Goal: Book appointment/travel/reservation

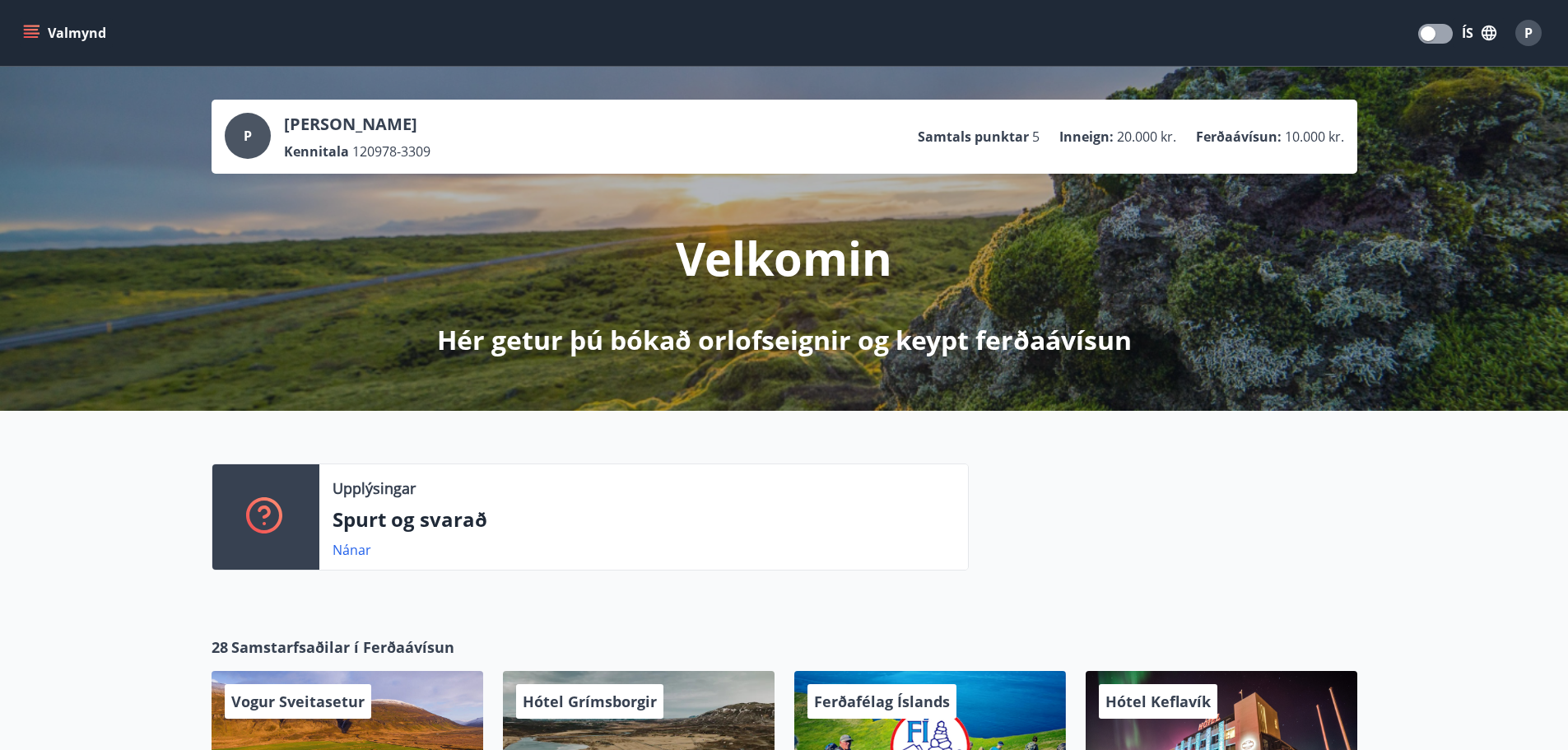
click at [59, 18] on button "Valmynd" at bounding box center [67, 33] width 93 height 30
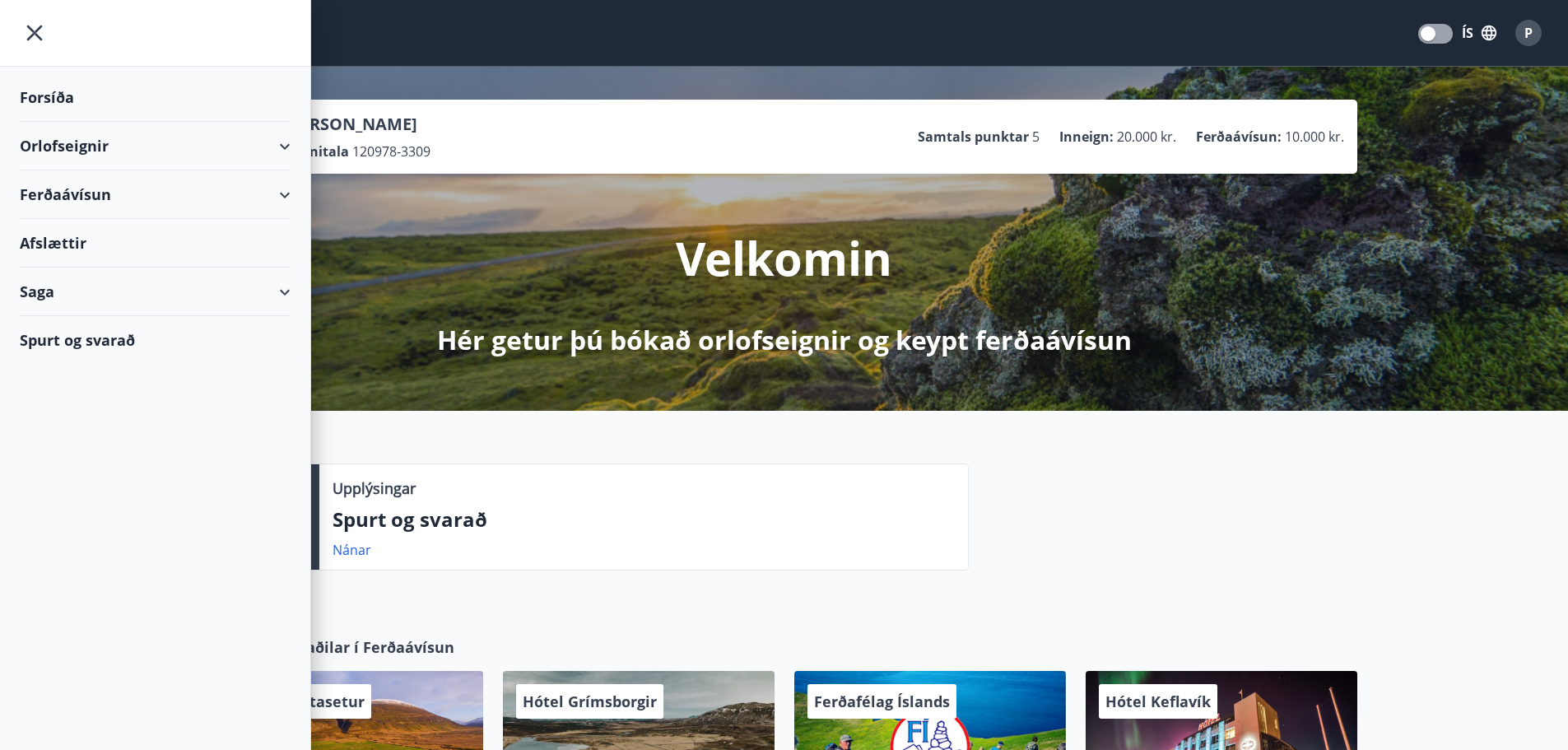
click at [61, 148] on div "Orlofseignir" at bounding box center [155, 146] width 271 height 48
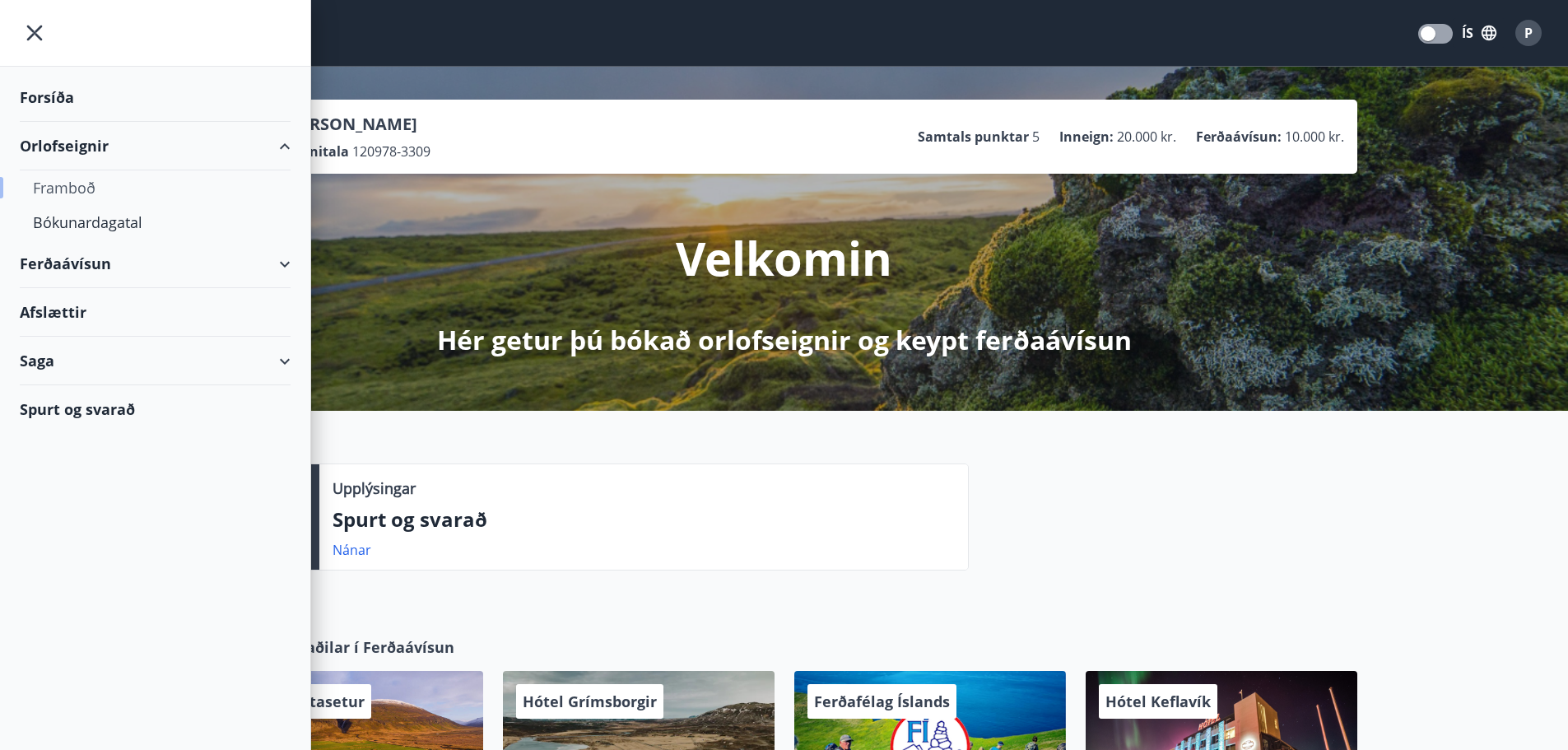
click at [65, 182] on div "Framboð" at bounding box center [155, 187] width 244 height 34
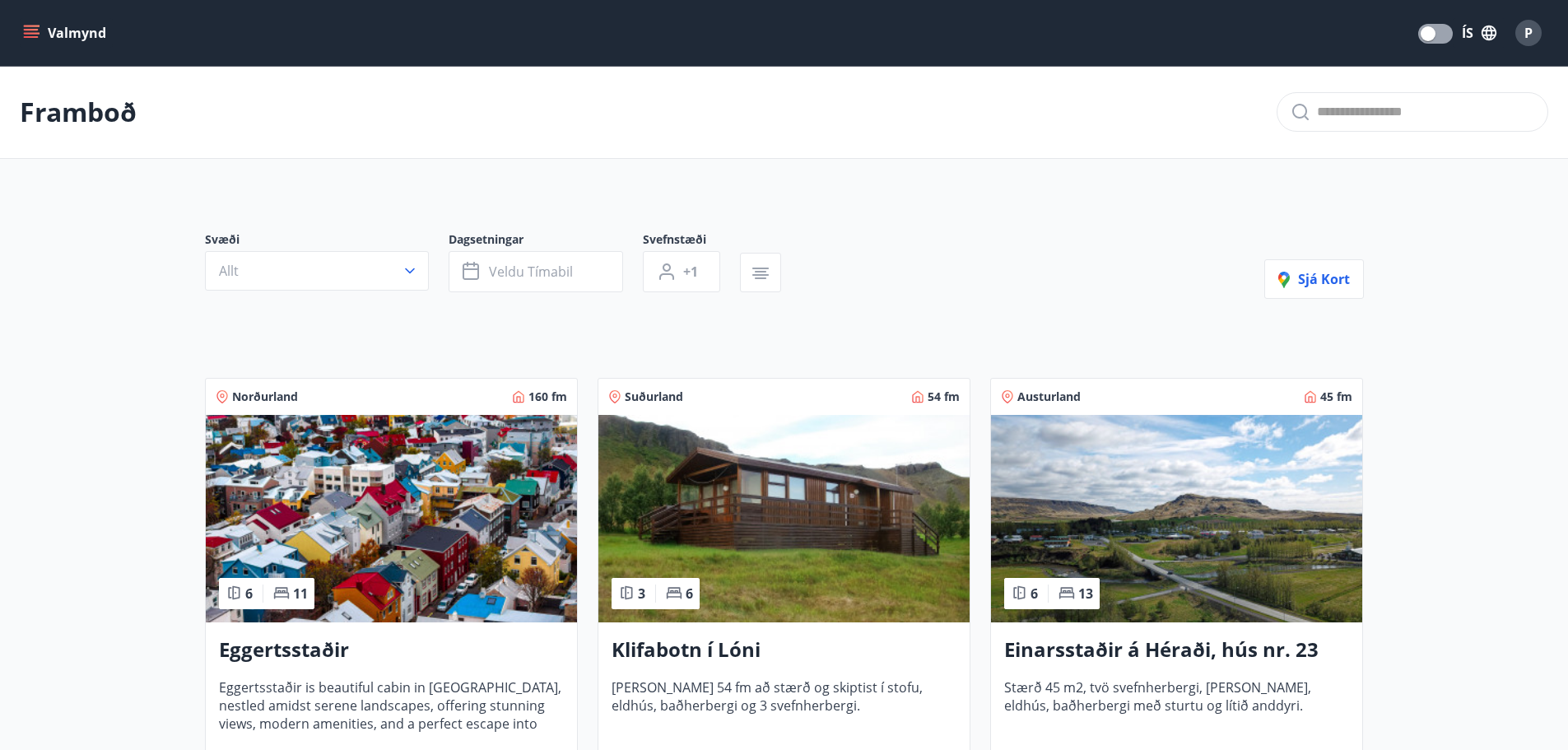
click at [1245, 597] on img at bounding box center [1176, 518] width 371 height 208
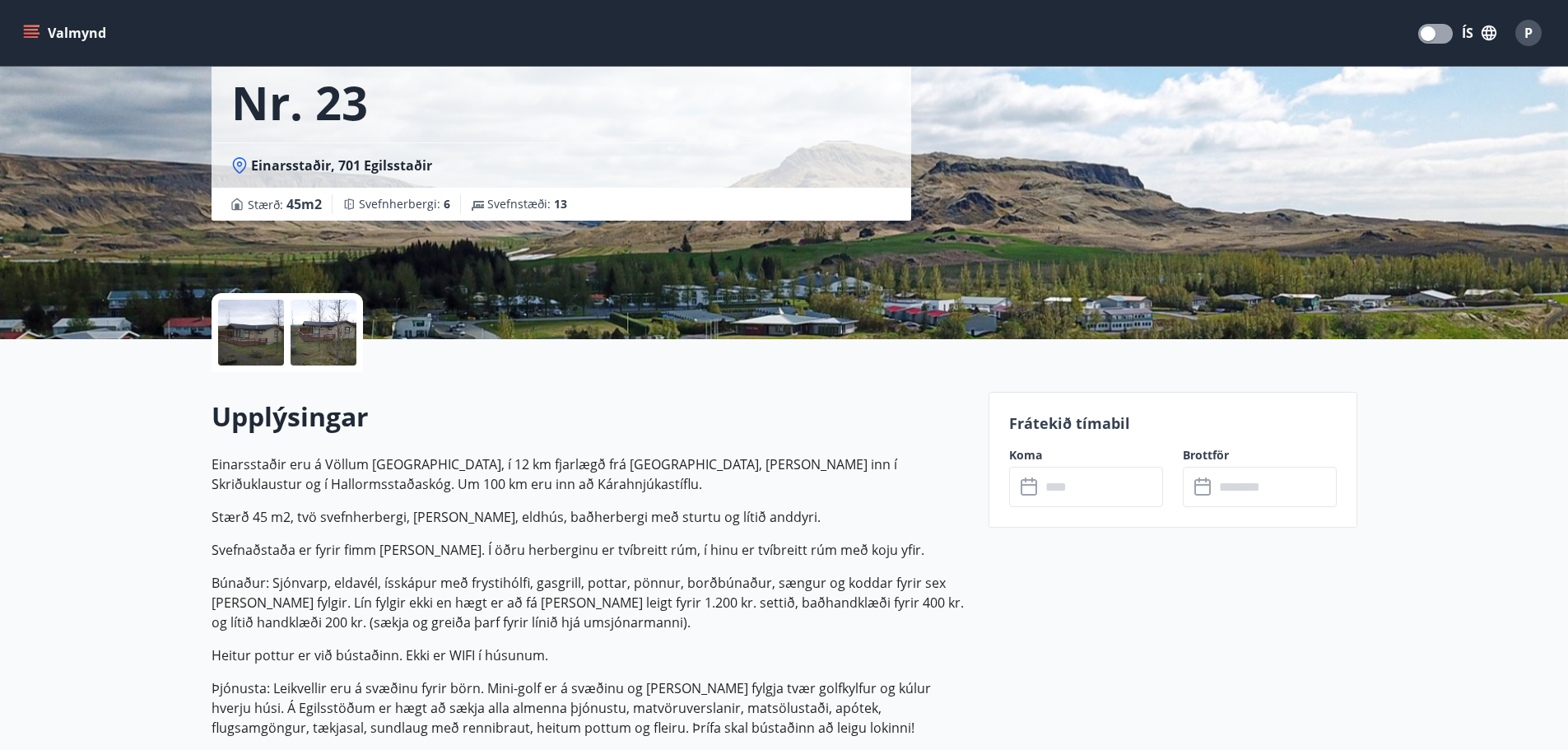
scroll to position [165, 0]
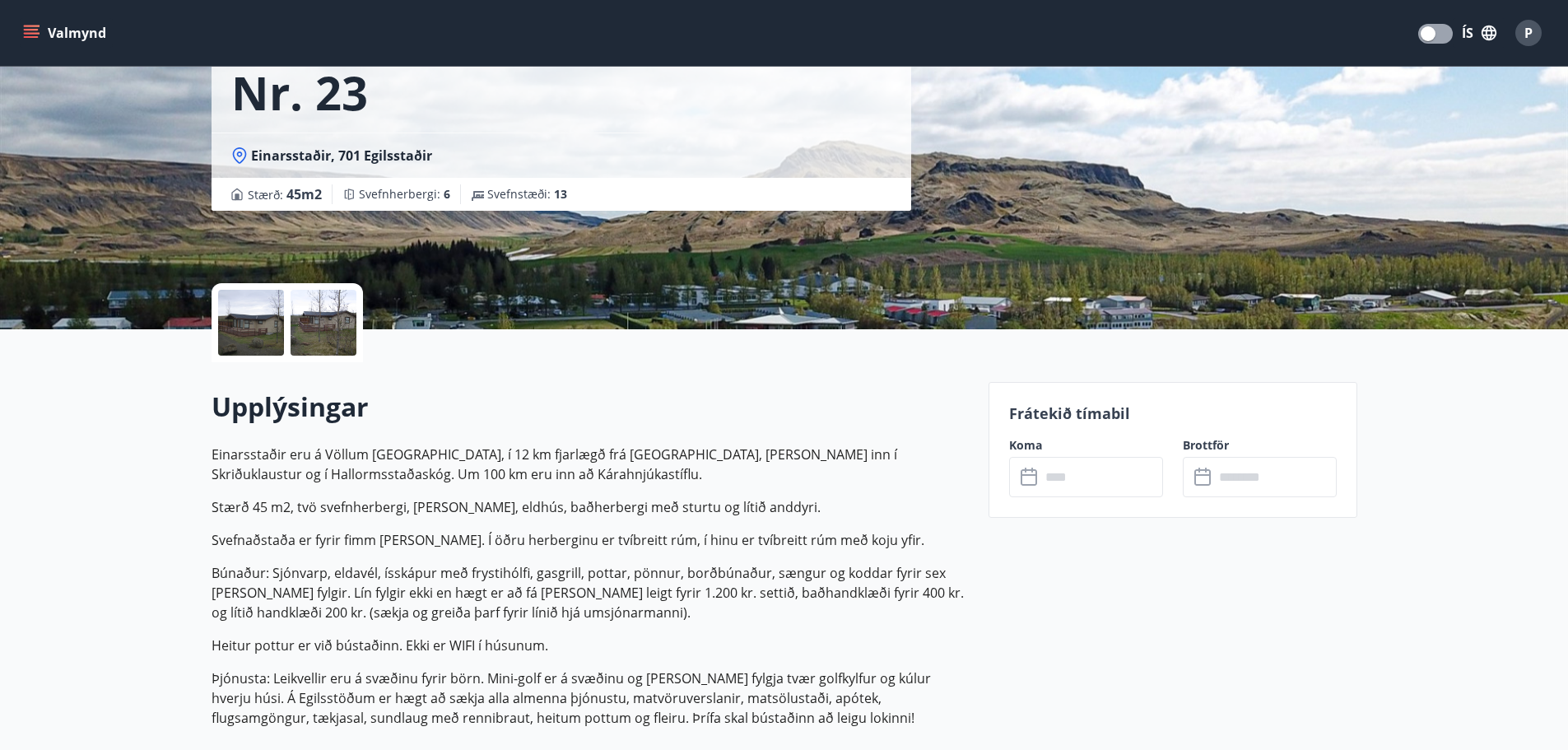
click at [1096, 476] on input "text" at bounding box center [1101, 477] width 122 height 40
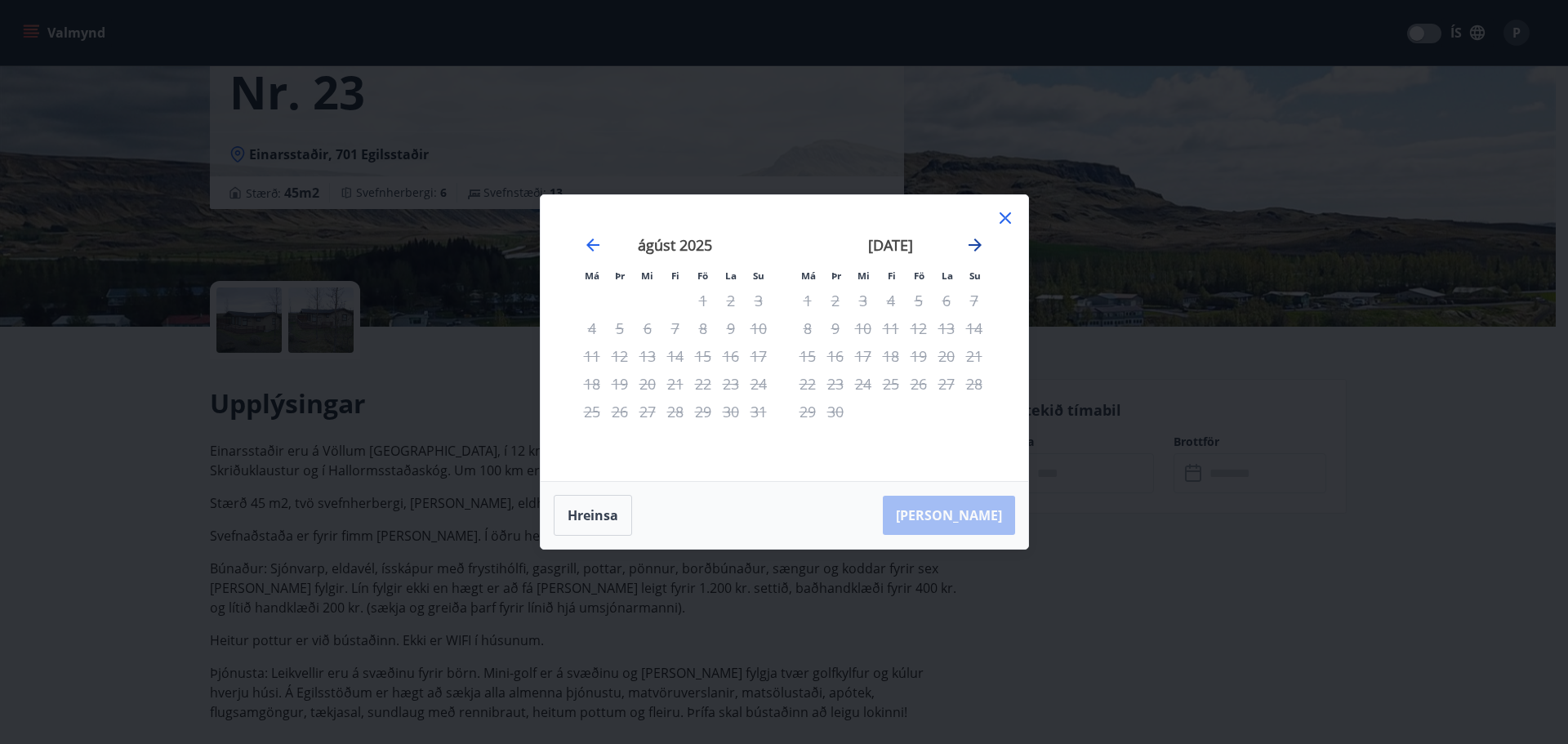
click at [981, 246] on icon "Move forward to switch to the next month." at bounding box center [975, 245] width 20 height 20
click at [1004, 215] on icon at bounding box center [1006, 218] width 20 height 20
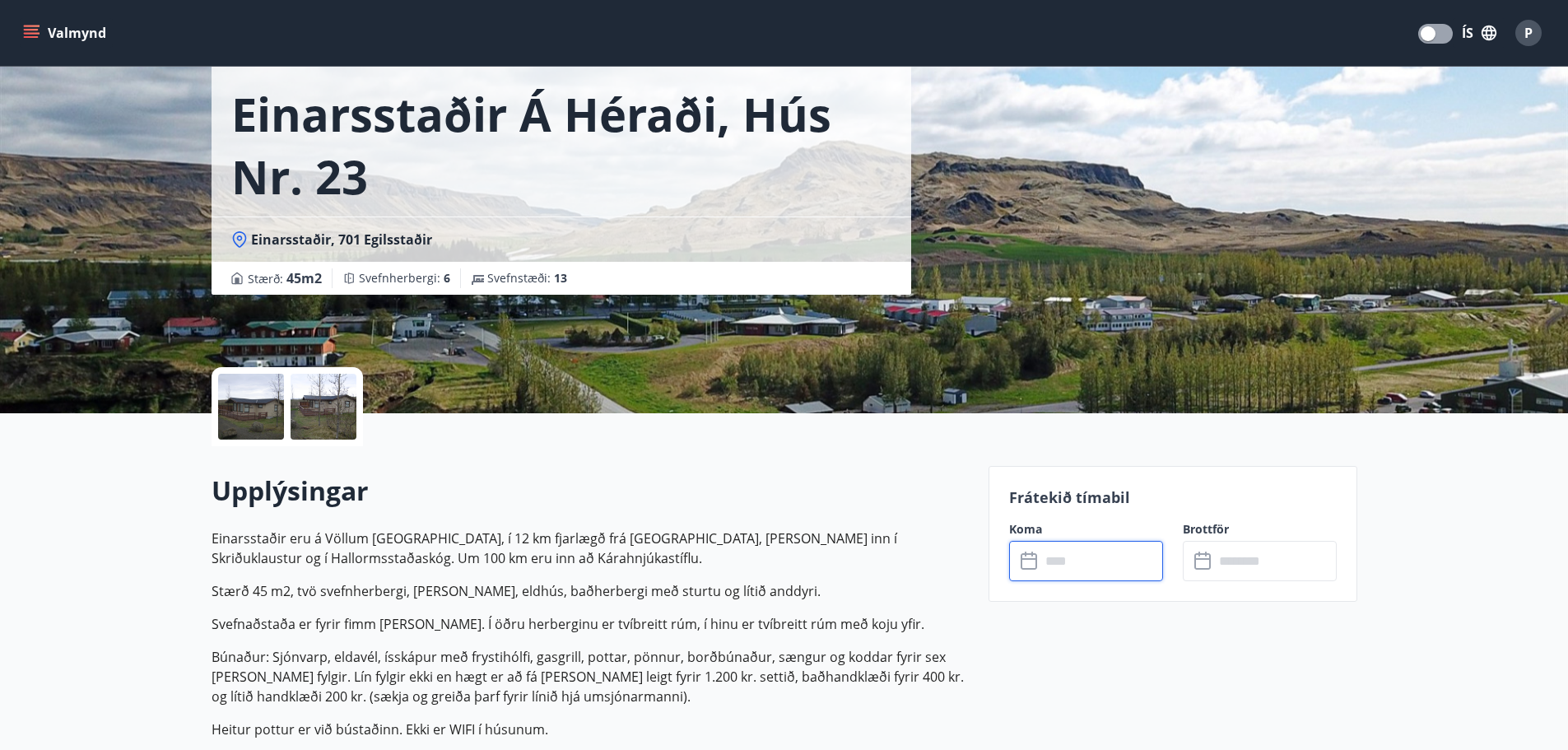
scroll to position [0, 0]
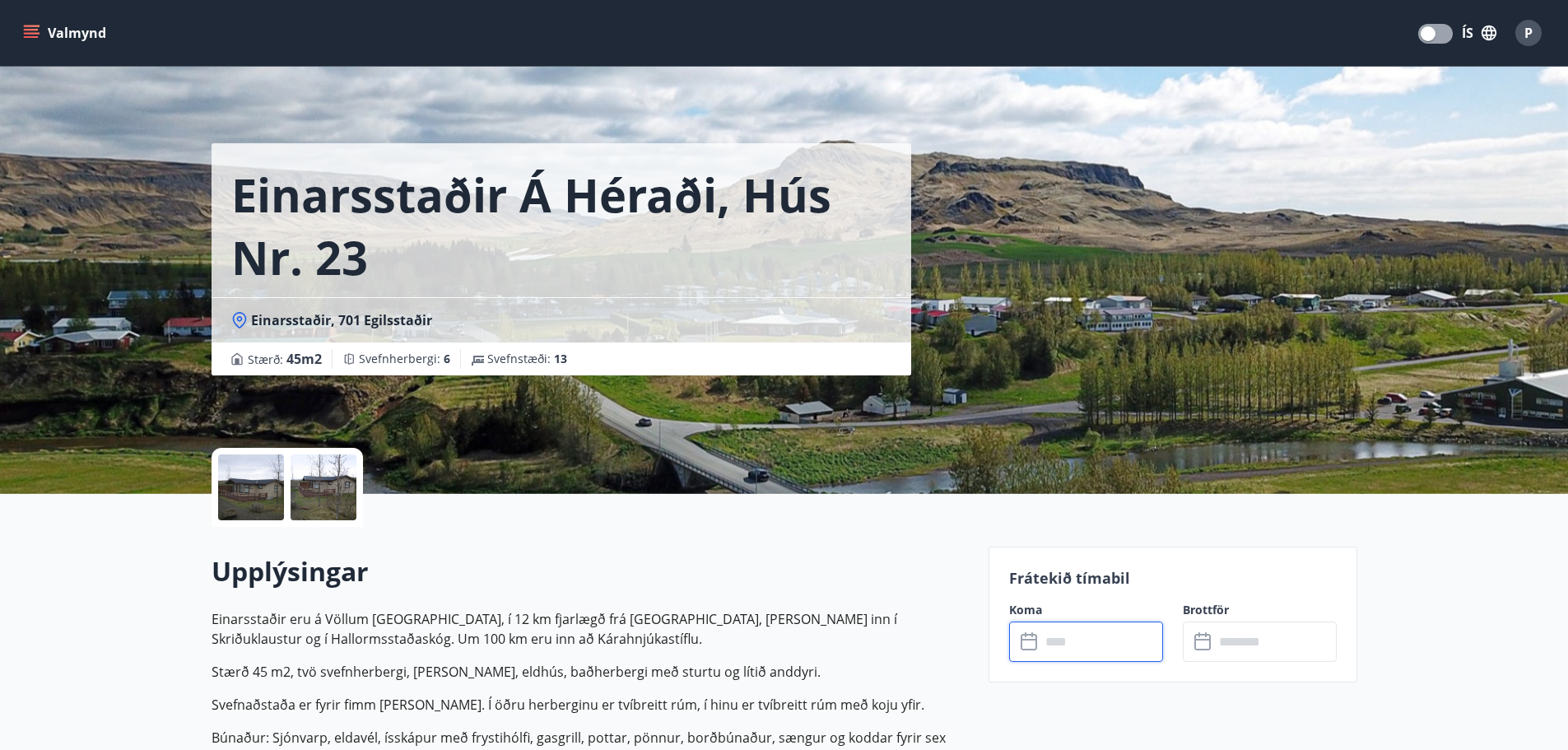
click at [1062, 632] on input "text" at bounding box center [1101, 642] width 122 height 40
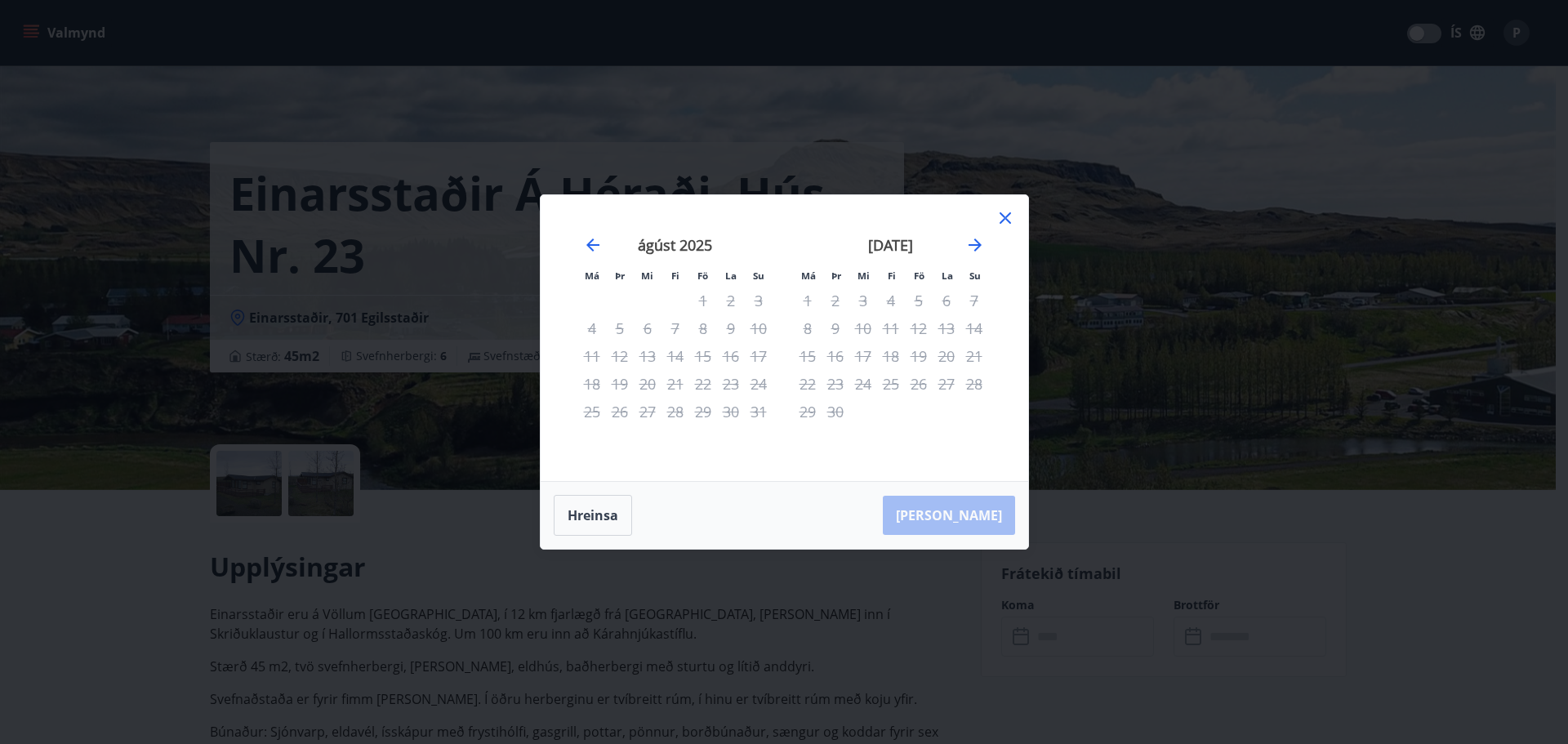
click at [936, 348] on div "20" at bounding box center [947, 356] width 28 height 28
drag, startPoint x: 876, startPoint y: 397, endPoint x: 942, endPoint y: 327, distance: 96.2
click at [876, 396] on div "24" at bounding box center [863, 384] width 28 height 28
click at [976, 246] on icon "Move forward to switch to the next month." at bounding box center [975, 245] width 13 height 13
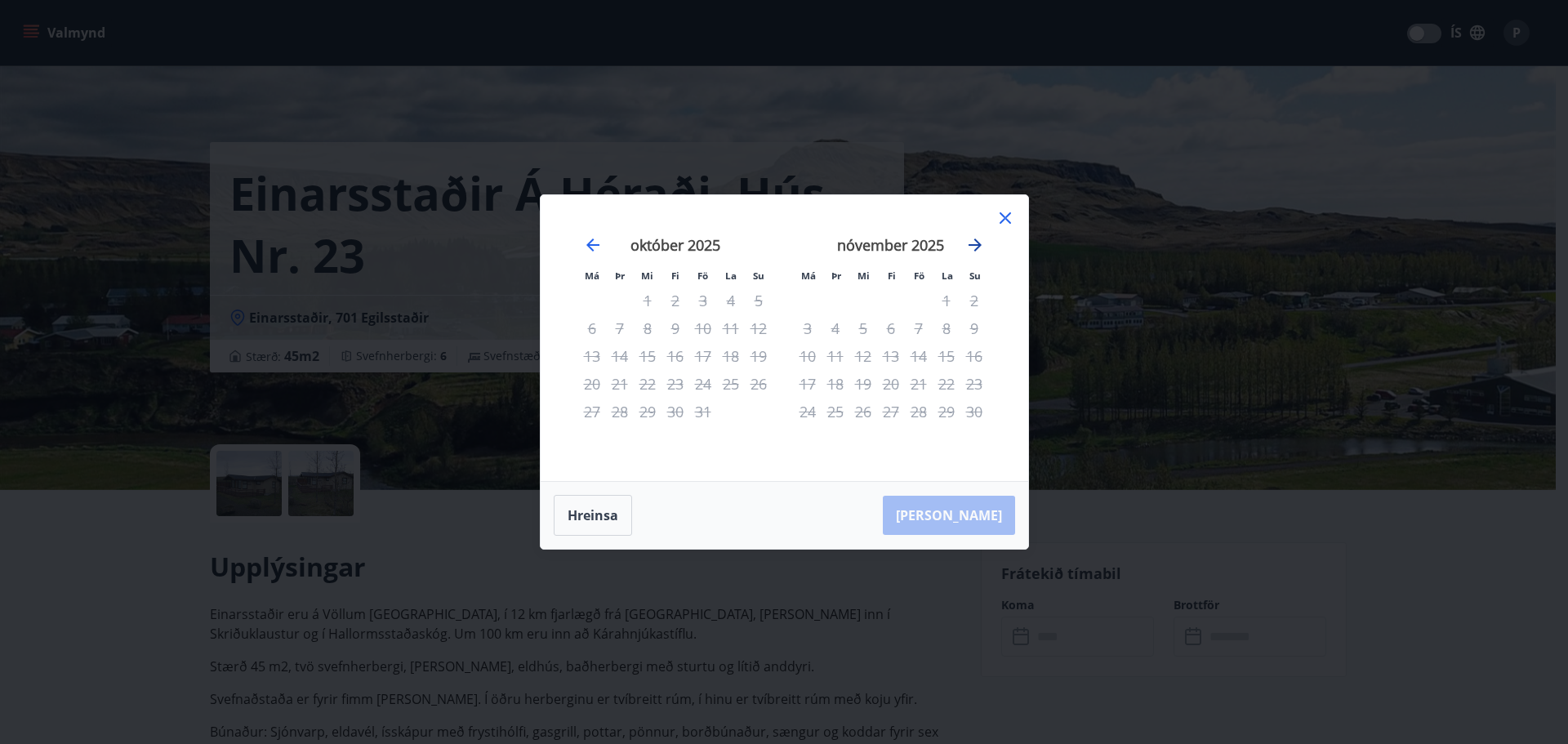
click at [976, 246] on icon "Move forward to switch to the next month." at bounding box center [975, 245] width 13 height 13
click at [1002, 213] on icon at bounding box center [1006, 218] width 20 height 20
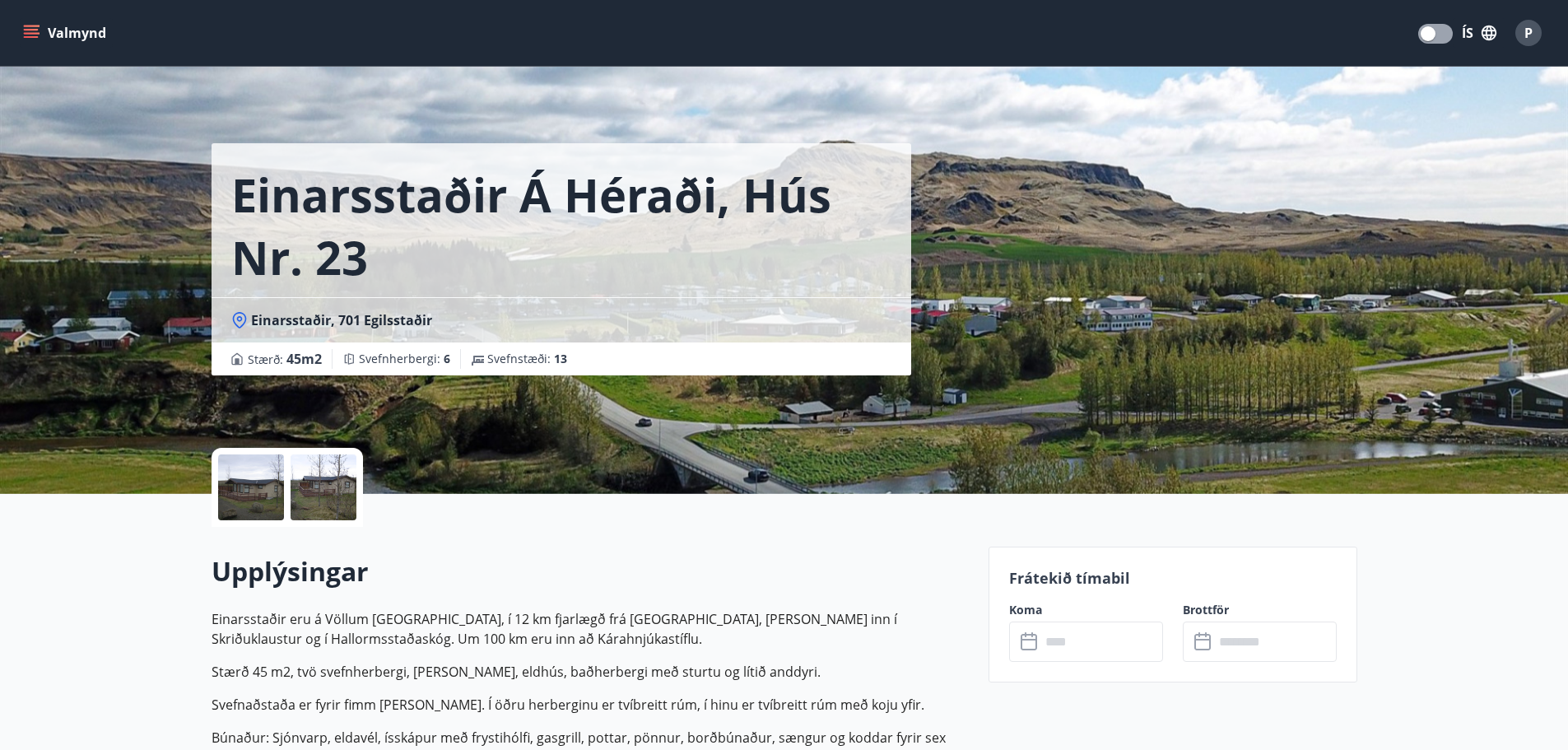
click at [72, 36] on button "Valmynd" at bounding box center [67, 33] width 93 height 30
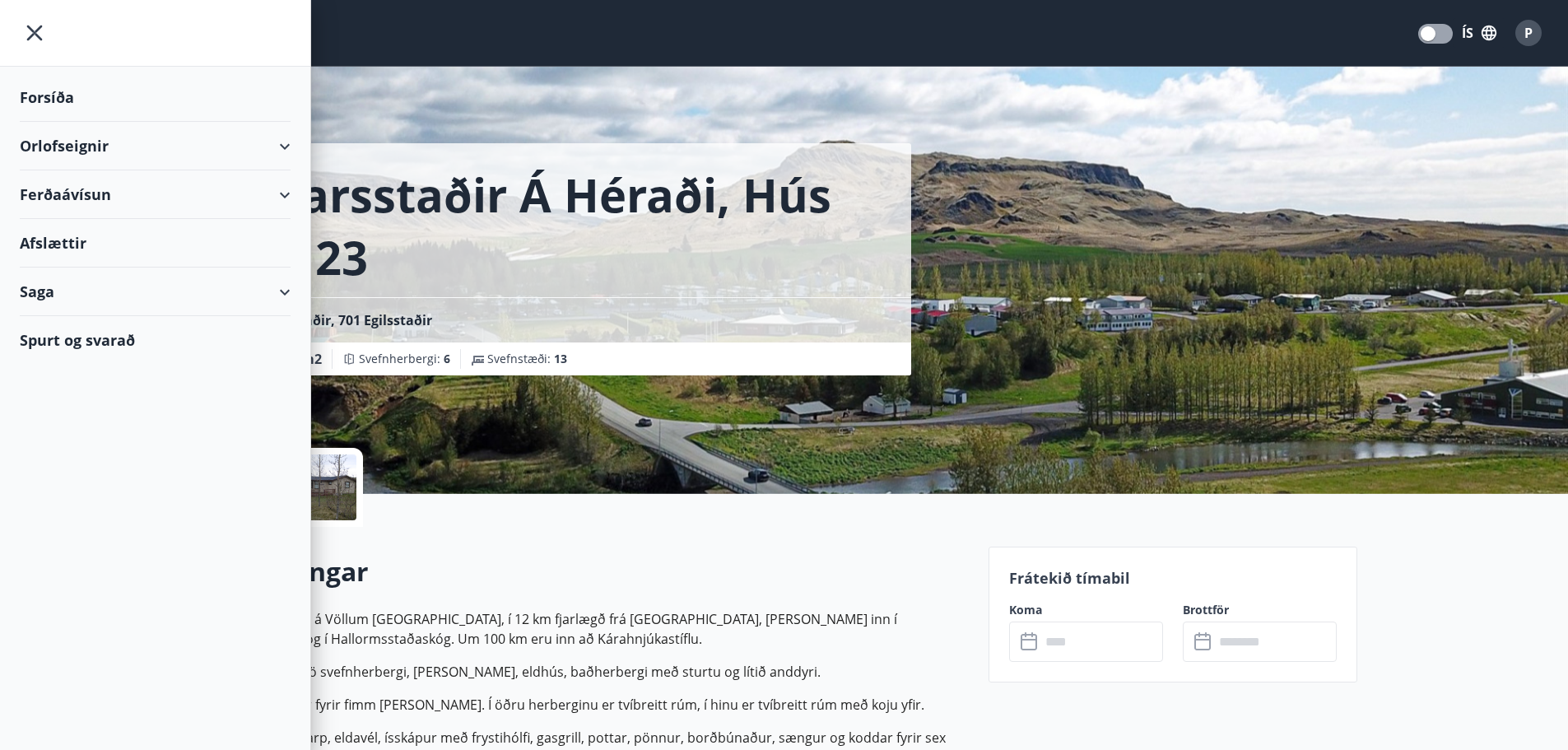
click at [93, 147] on div "Orlofseignir" at bounding box center [155, 146] width 271 height 48
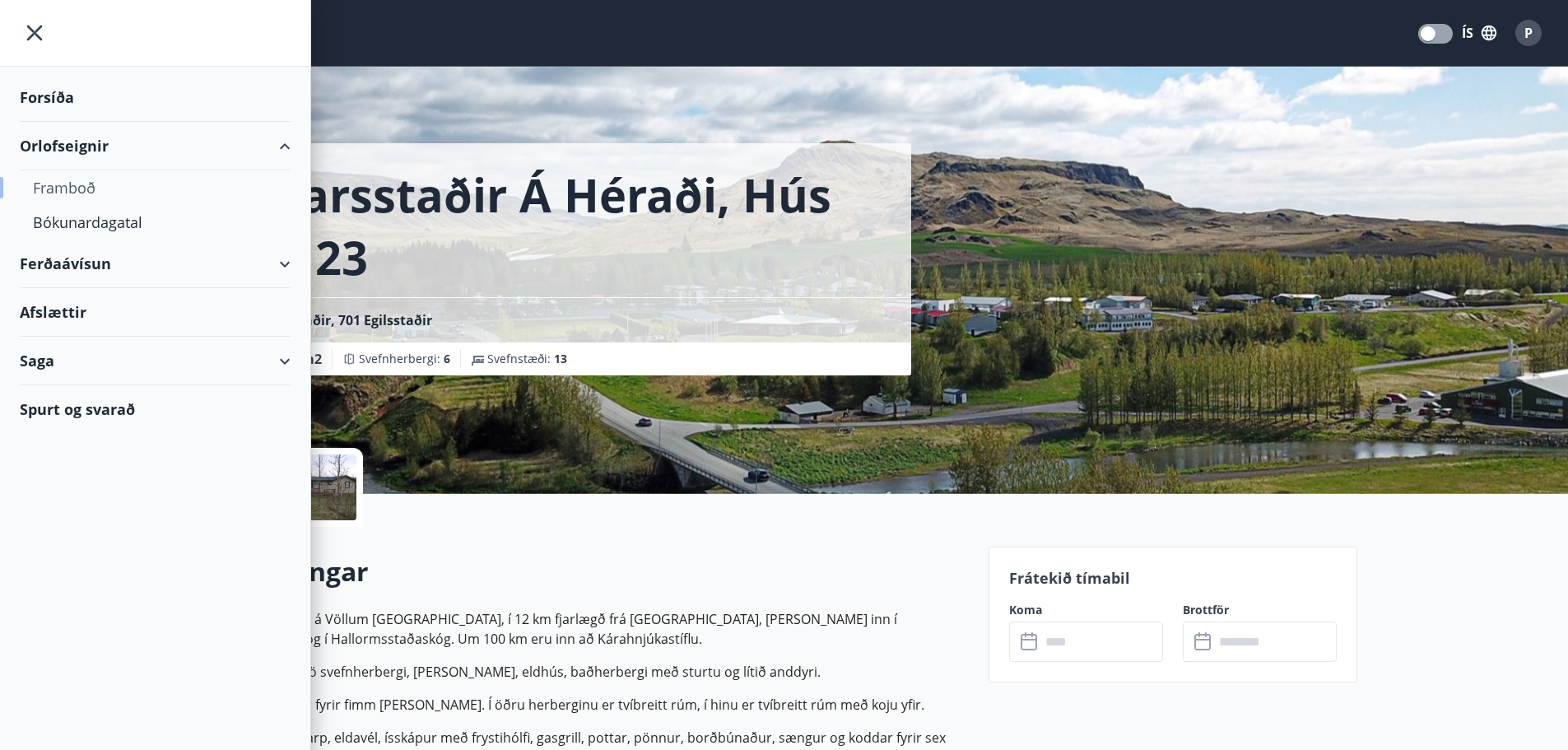
click at [87, 183] on div "Framboð" at bounding box center [155, 187] width 244 height 34
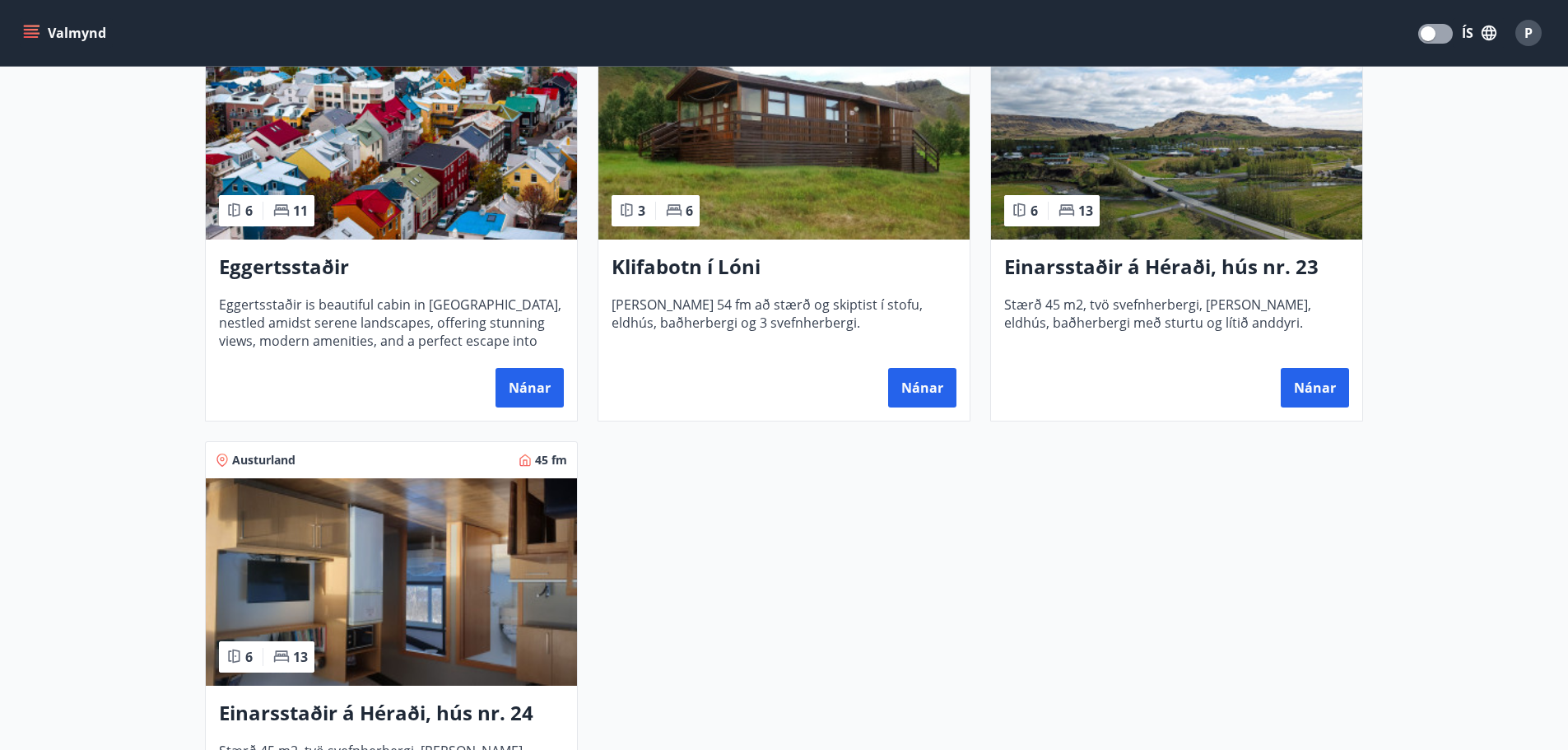
scroll to position [412, 0]
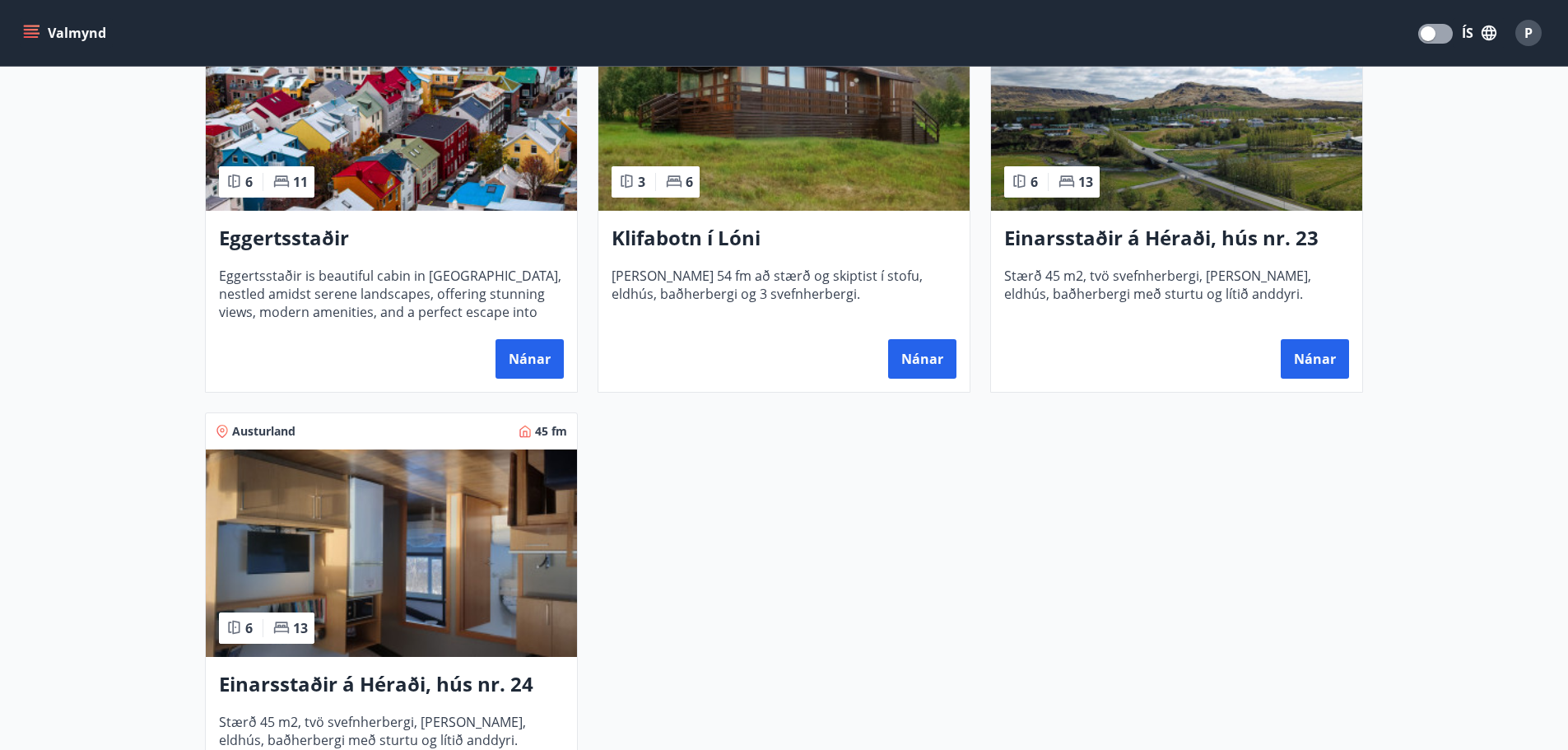
click at [66, 39] on button "Valmynd" at bounding box center [67, 33] width 93 height 30
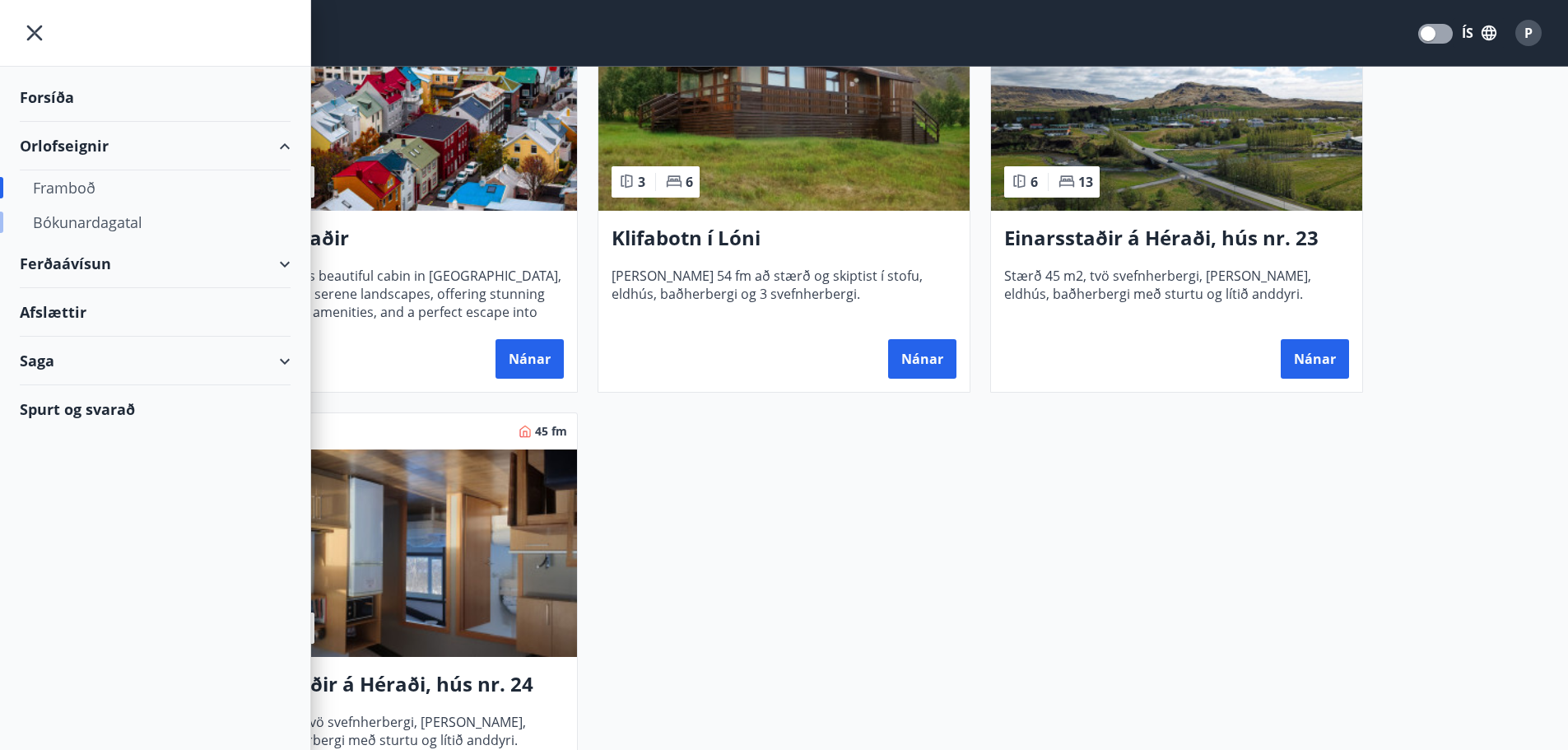
click at [72, 217] on div "Bókunardagatal" at bounding box center [155, 222] width 244 height 34
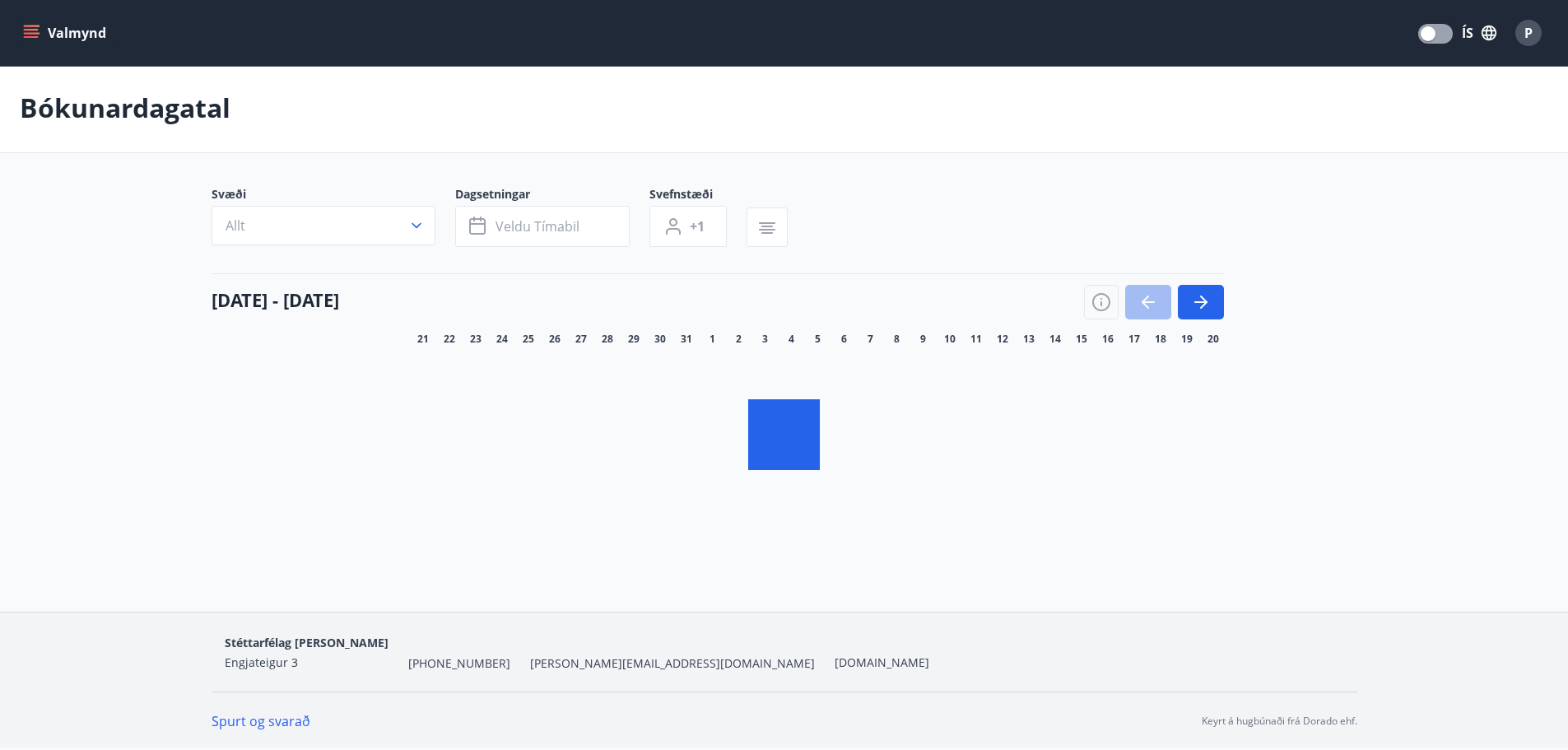
scroll to position [2, 0]
click at [1206, 300] on icon "button" at bounding box center [1201, 302] width 20 height 20
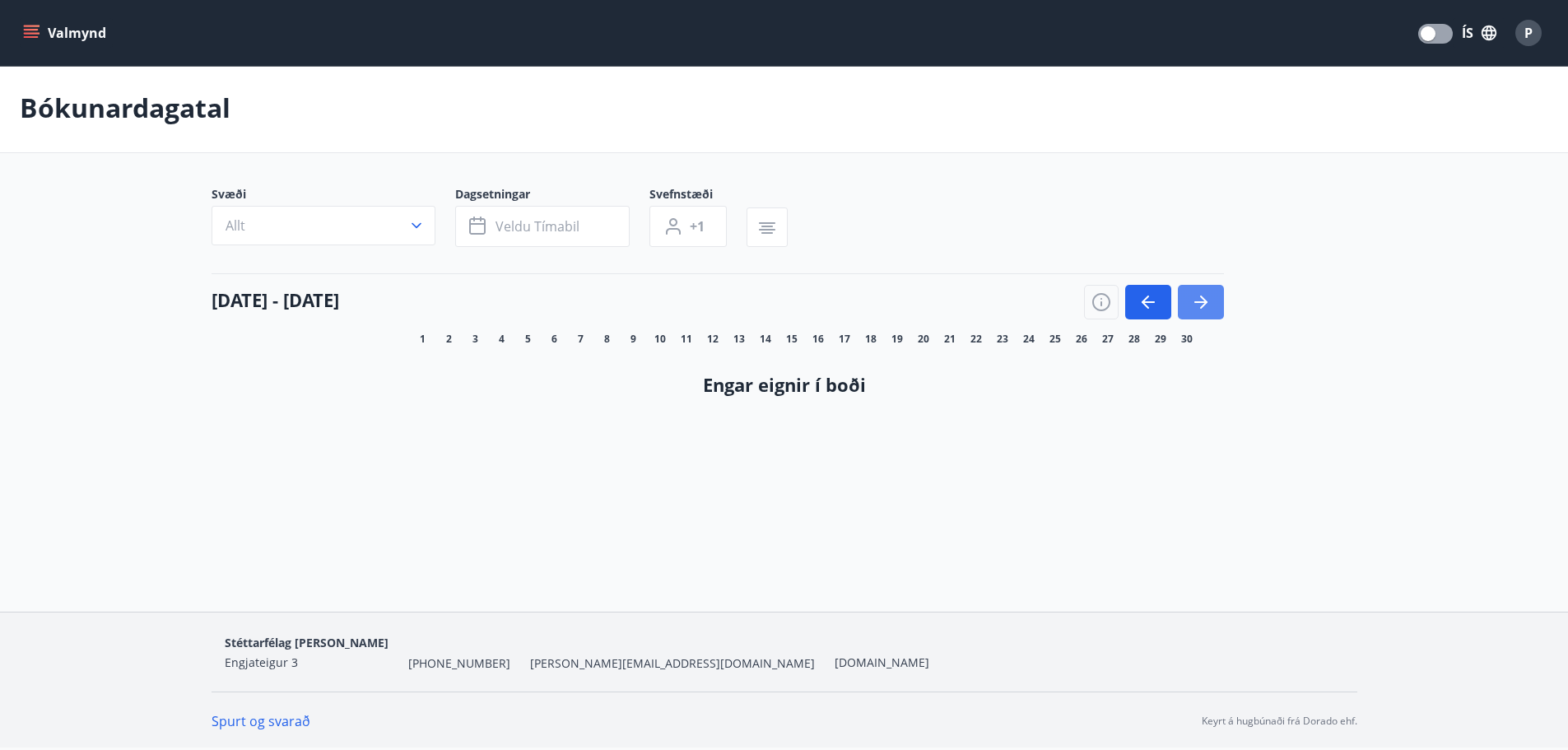
click at [1206, 300] on icon "button" at bounding box center [1201, 302] width 20 height 20
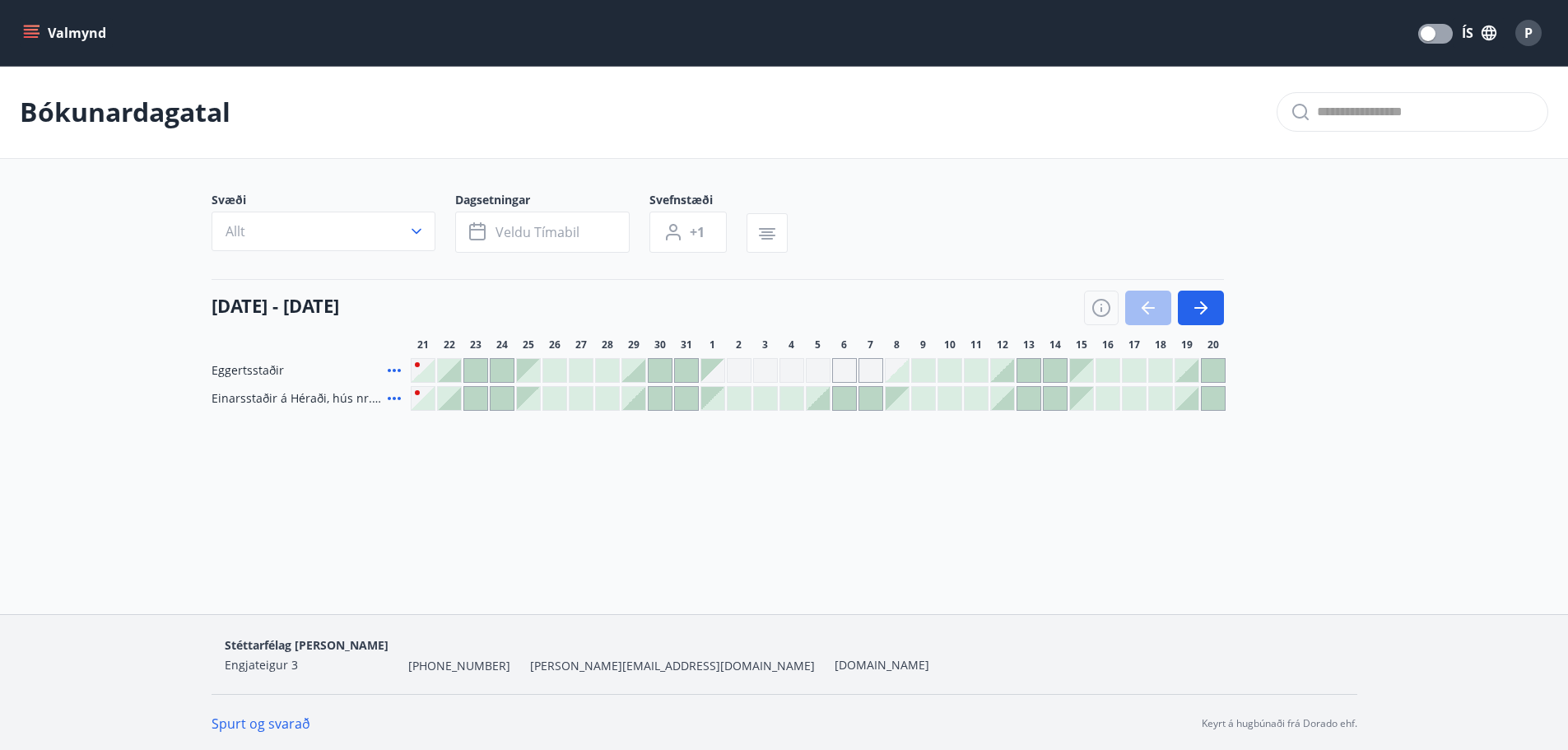
click at [772, 367] on div "Gráir dagar eru ekki bókanlegir" at bounding box center [766, 371] width 25 height 25
click at [917, 225] on div "Svæði Allt Dagsetningar Veldu tímabil Svefnstæði +1" at bounding box center [784, 225] width 1146 height 68
